Goal: Task Accomplishment & Management: Use online tool/utility

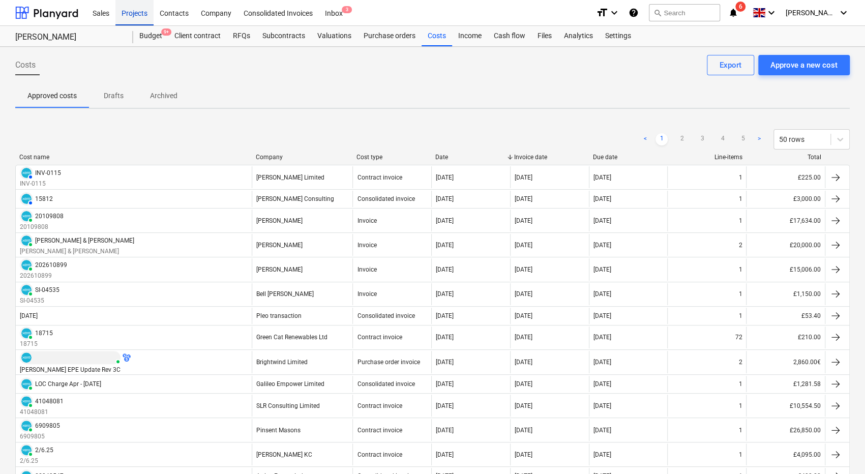
click at [142, 17] on div "Projects" at bounding box center [134, 12] width 38 height 26
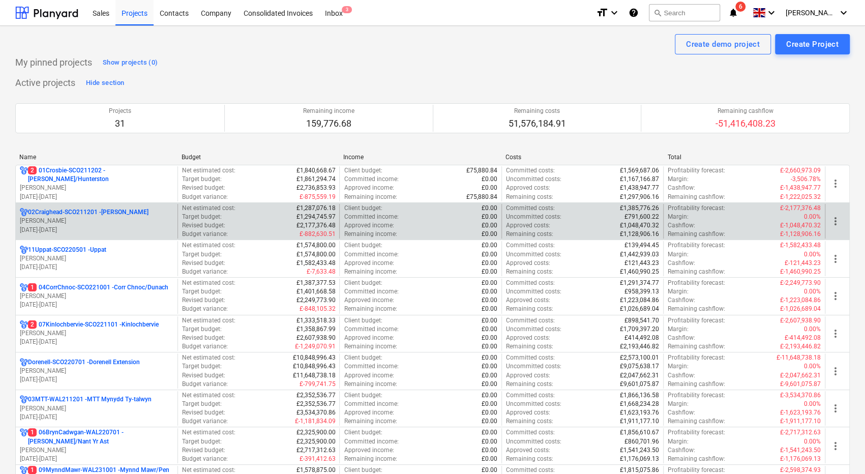
click at [124, 210] on p "02Craighead-SCO211201 - [GEOGRAPHIC_DATA]" at bounding box center [88, 212] width 121 height 9
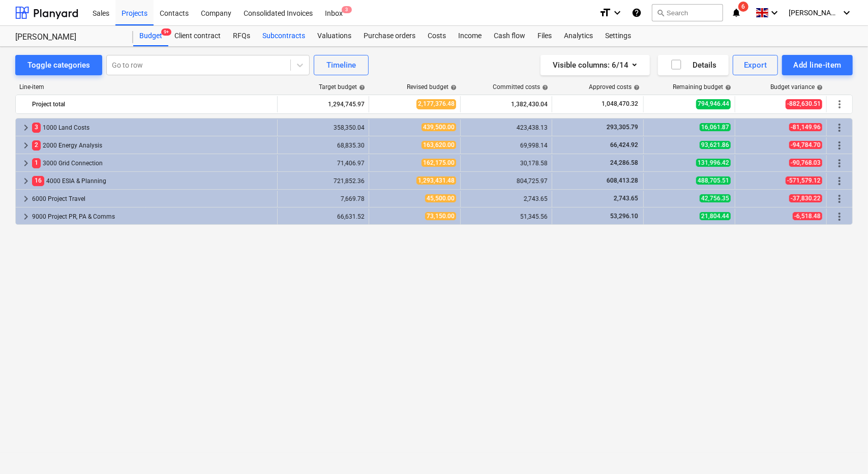
click at [286, 36] on div "Subcontracts" at bounding box center [283, 36] width 55 height 20
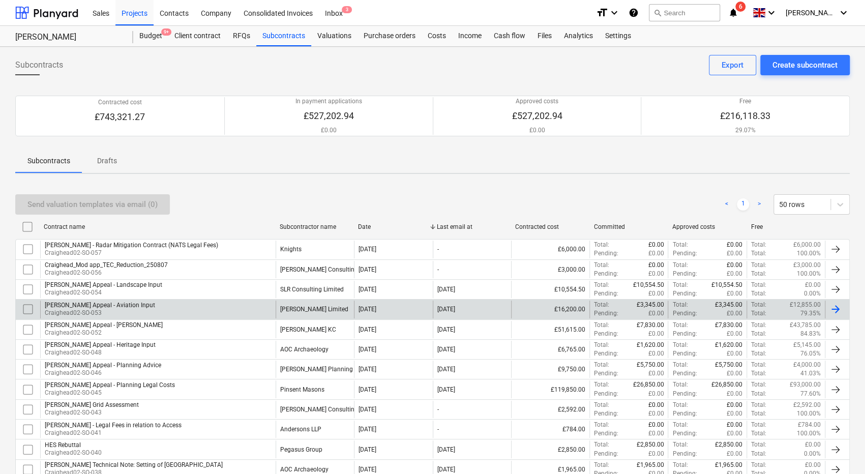
click at [188, 305] on div "[PERSON_NAME] Appeal - Aviation Input Craighead02-SO-053" at bounding box center [157, 309] width 235 height 17
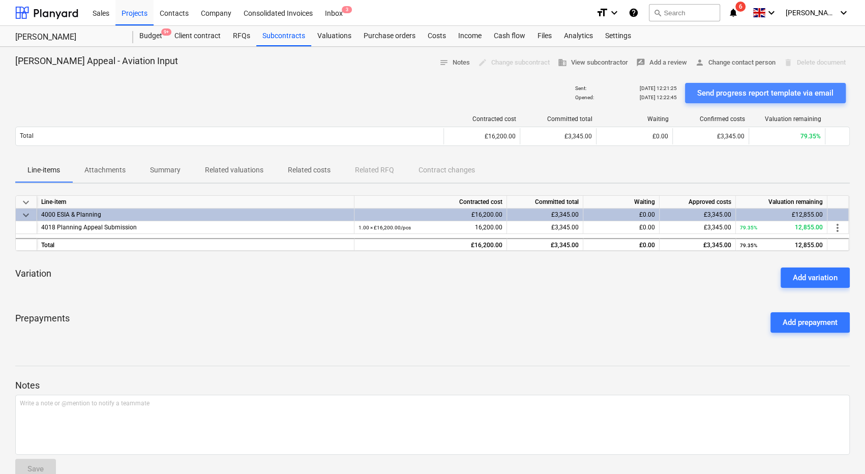
click at [736, 94] on div "Send progress report template via email" at bounding box center [765, 92] width 136 height 13
